Goal: Task Accomplishment & Management: Use online tool/utility

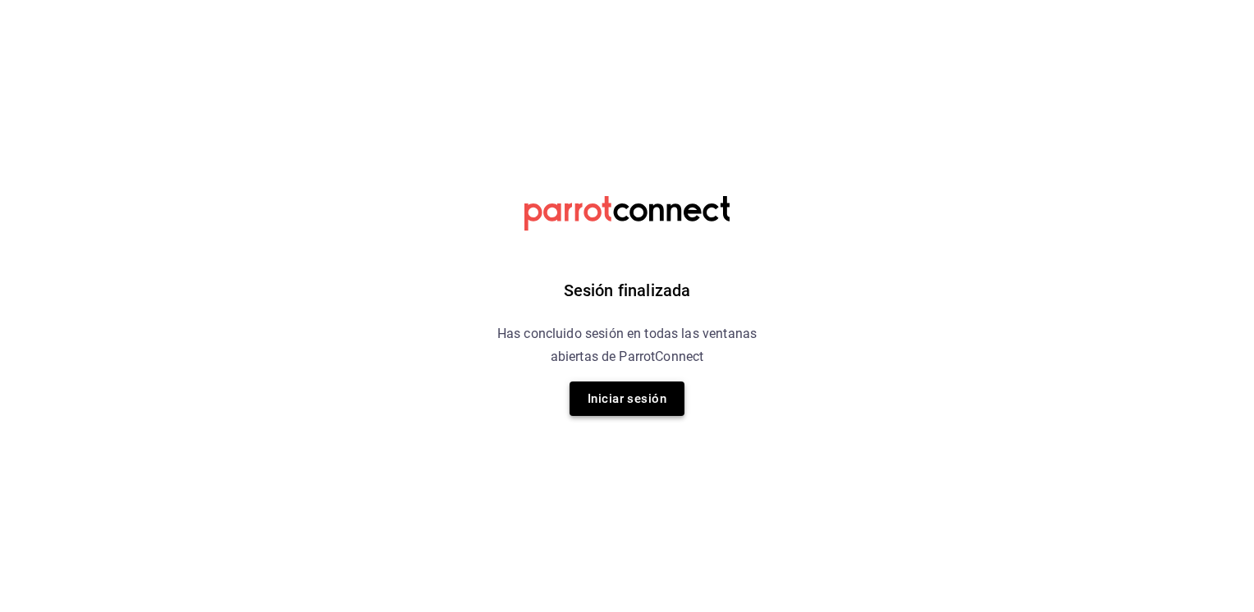
click at [633, 407] on button "Iniciar sesión" at bounding box center [626, 399] width 115 height 34
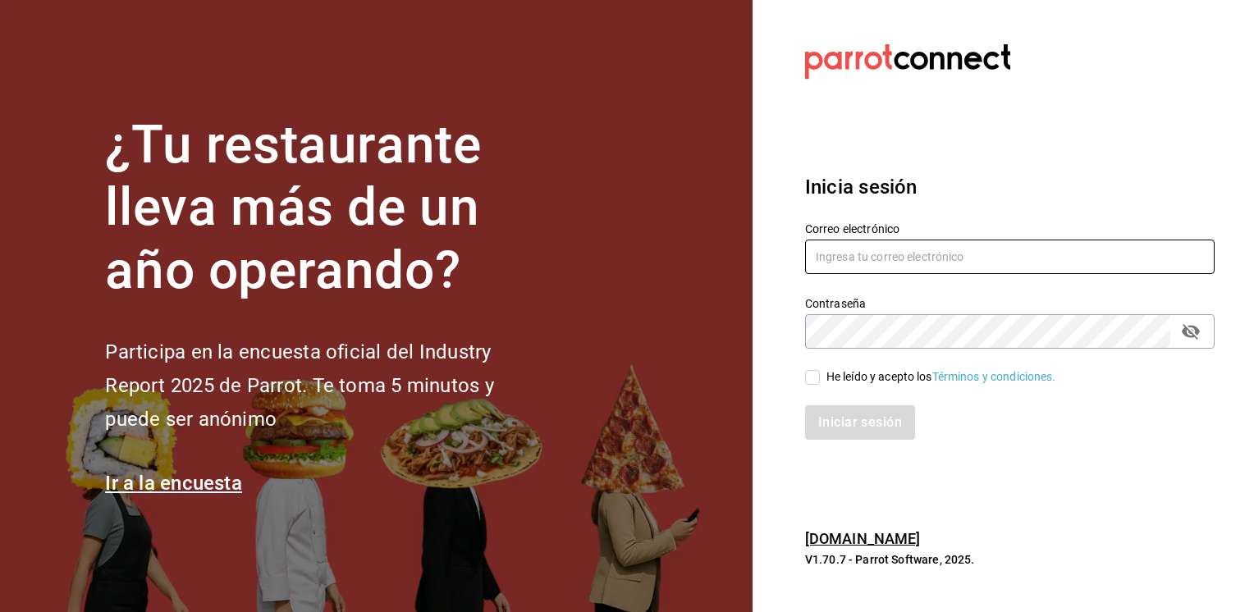
type input "[PERSON_NAME][EMAIL_ADDRESS][PERSON_NAME][DOMAIN_NAME]"
click at [816, 382] on input "He leído y acepto los Términos y condiciones." at bounding box center [812, 377] width 15 height 15
checkbox input "true"
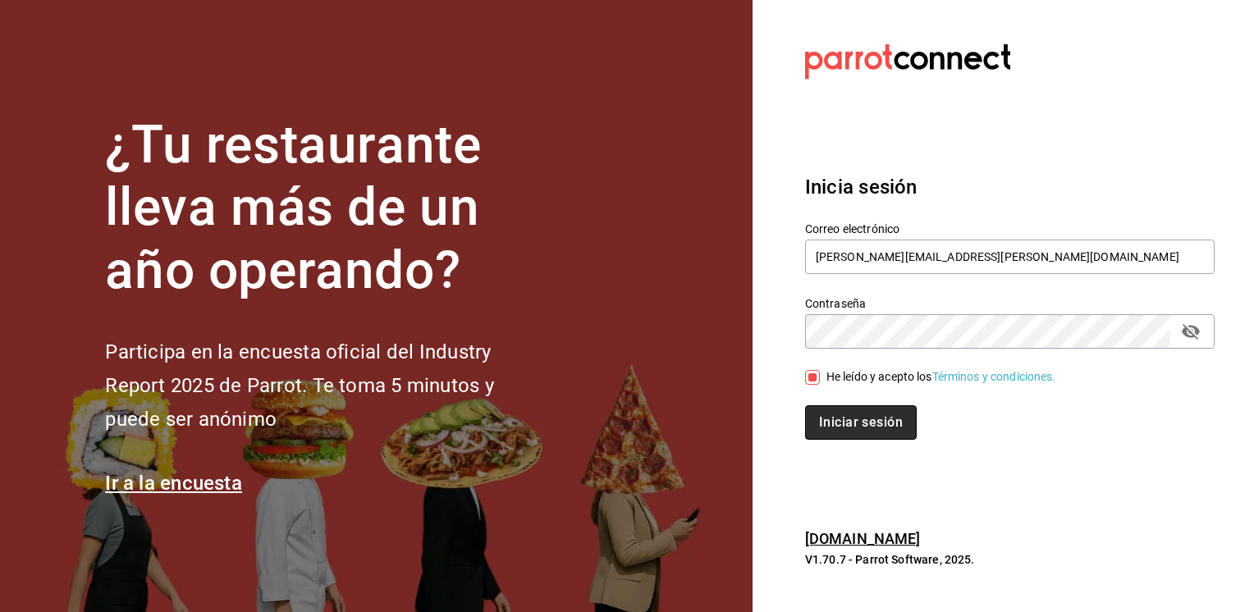
click at [837, 422] on button "Iniciar sesión" at bounding box center [861, 422] width 112 height 34
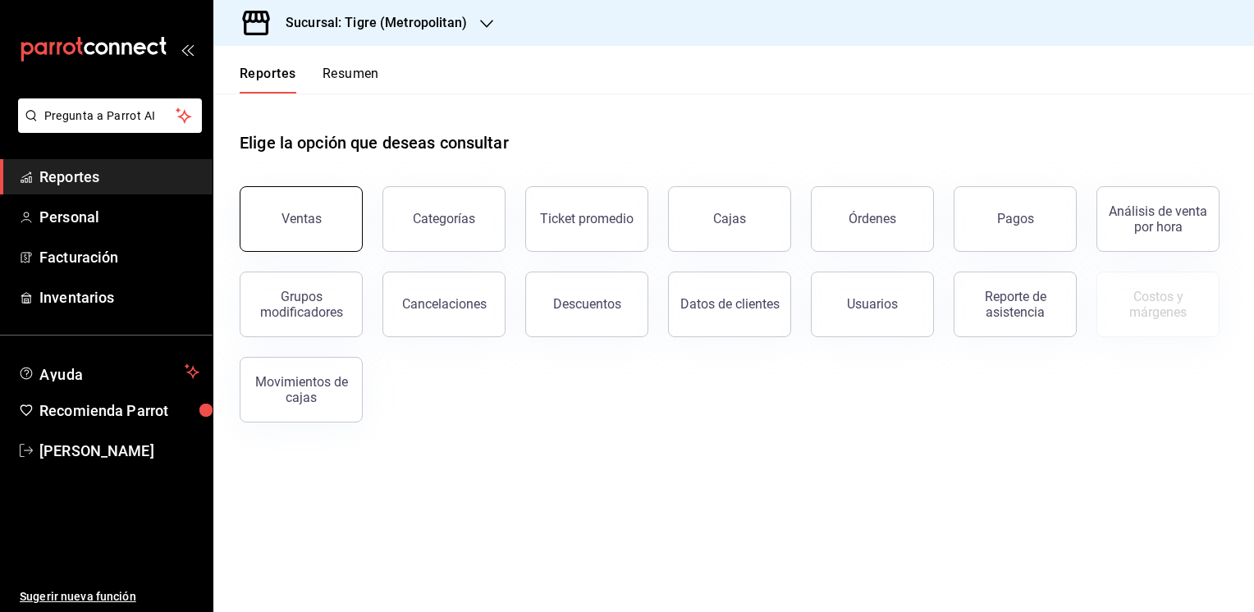
click at [300, 218] on div "Ventas" at bounding box center [301, 219] width 40 height 16
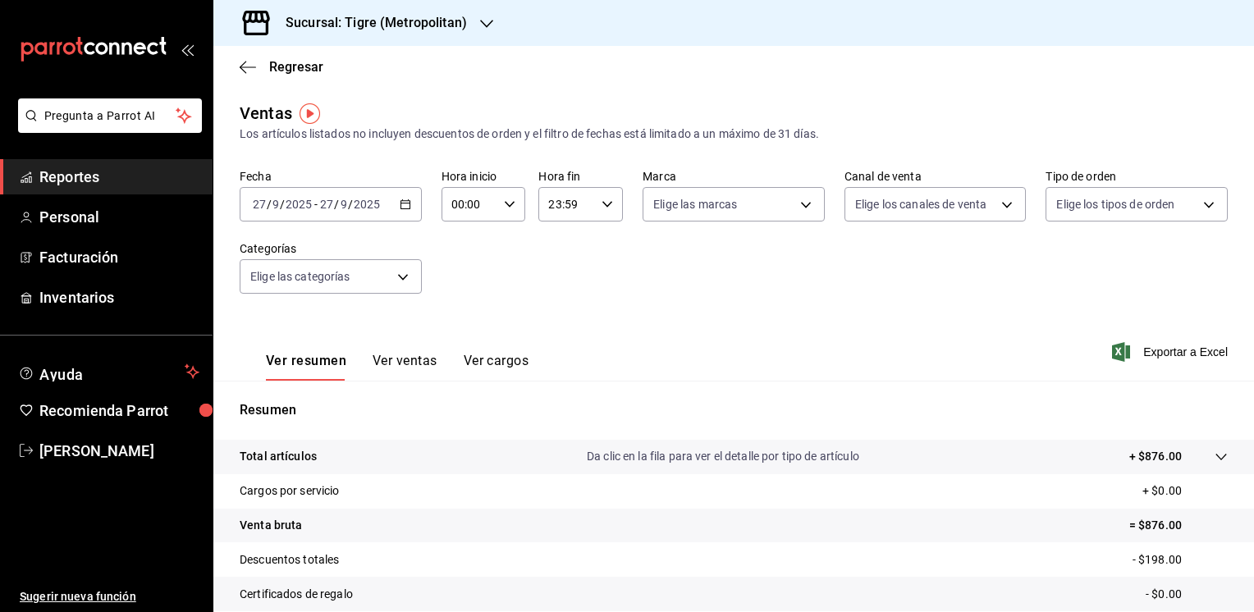
click at [401, 206] on icon "button" at bounding box center [405, 204] width 11 height 11
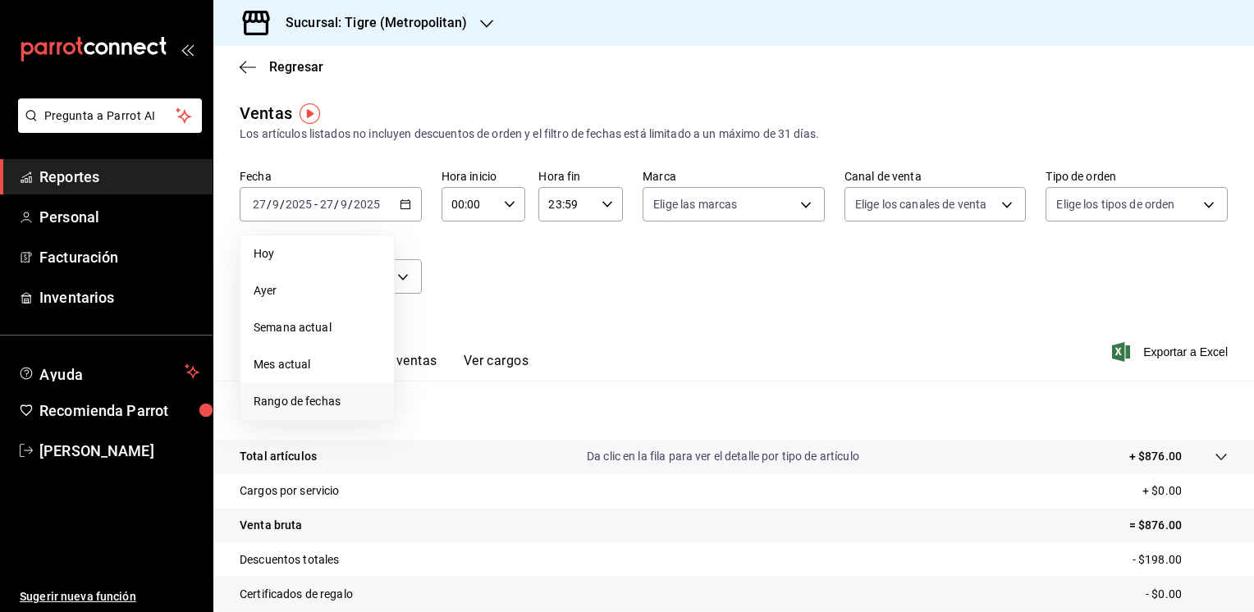
click at [289, 406] on span "Rango de fechas" at bounding box center [317, 401] width 127 height 17
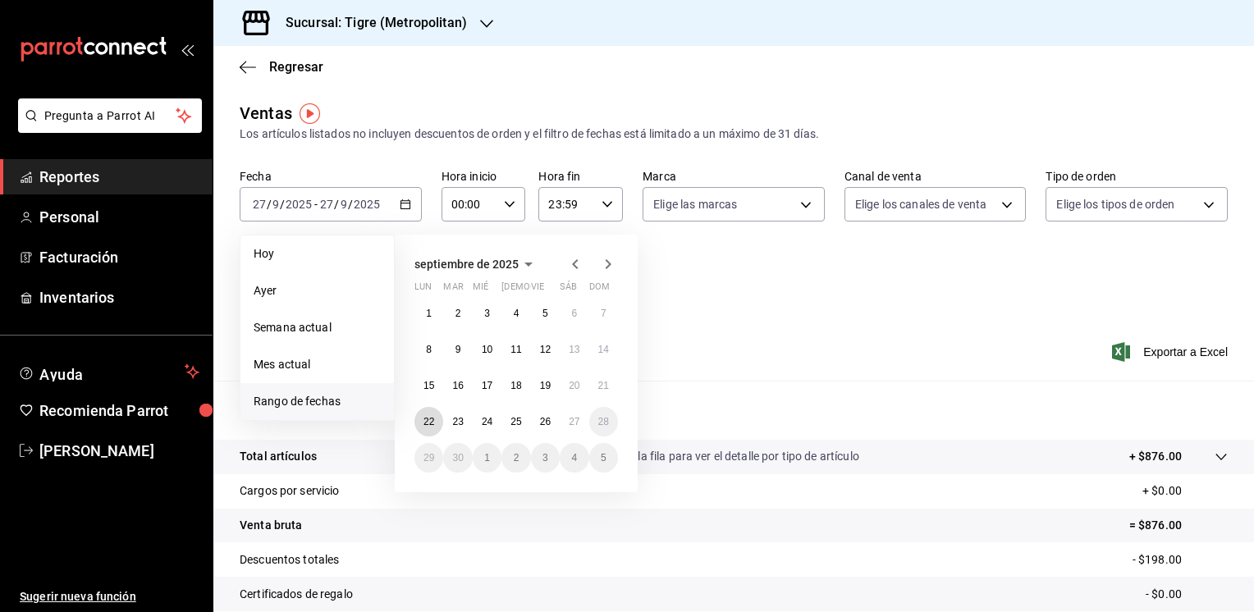
click at [428, 423] on abbr "22" at bounding box center [428, 421] width 11 height 11
click at [548, 428] on button "26" at bounding box center [545, 422] width 29 height 30
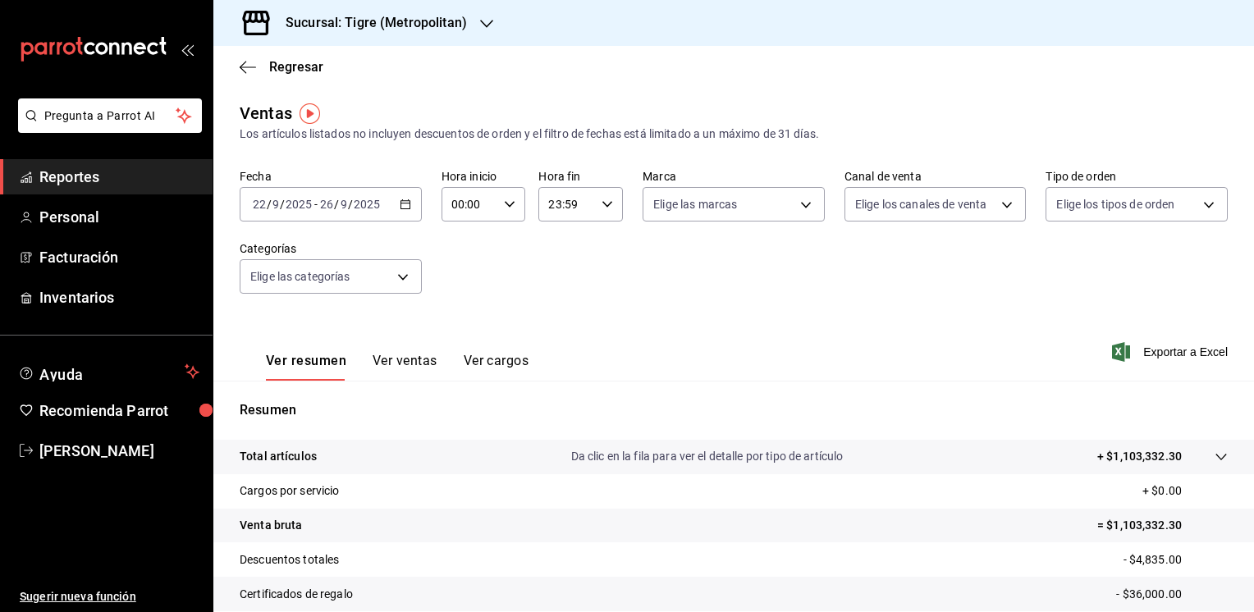
click at [504, 206] on icon "button" at bounding box center [509, 204] width 11 height 11
click at [469, 277] on button "05" at bounding box center [459, 279] width 35 height 33
type input "05:00"
click at [603, 210] on div at bounding box center [627, 306] width 1254 height 612
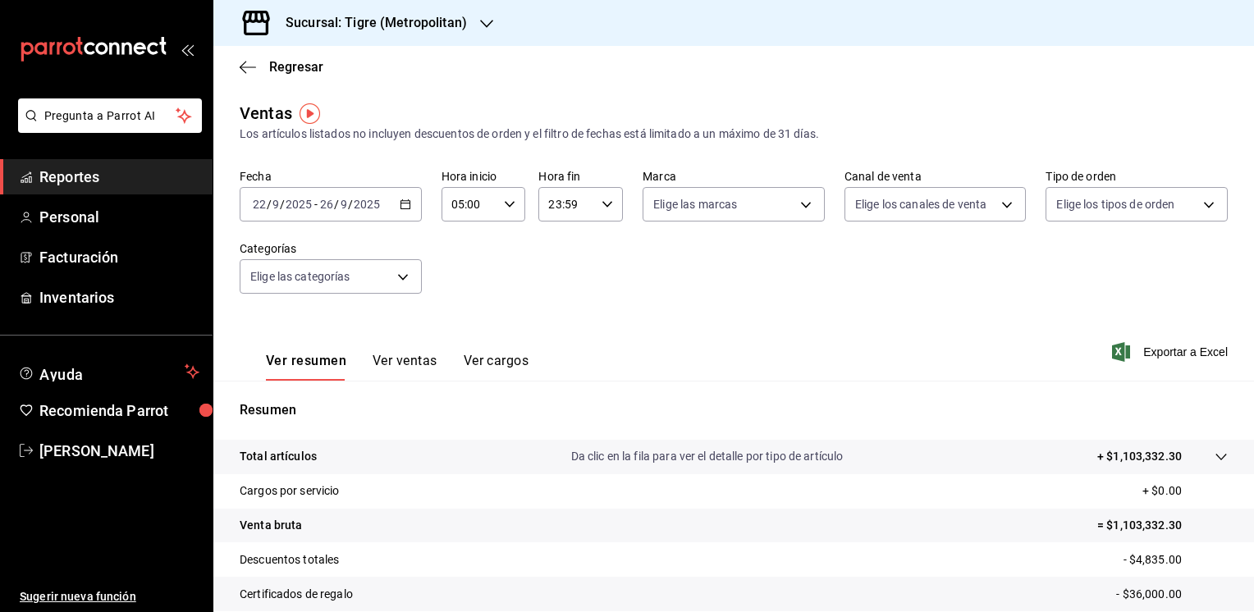
click at [603, 208] on div "23:59 Hora fin" at bounding box center [580, 204] width 85 height 34
click at [556, 237] on span "04" at bounding box center [556, 230] width 16 height 13
type input "04:59"
click at [788, 205] on div at bounding box center [627, 306] width 1254 height 612
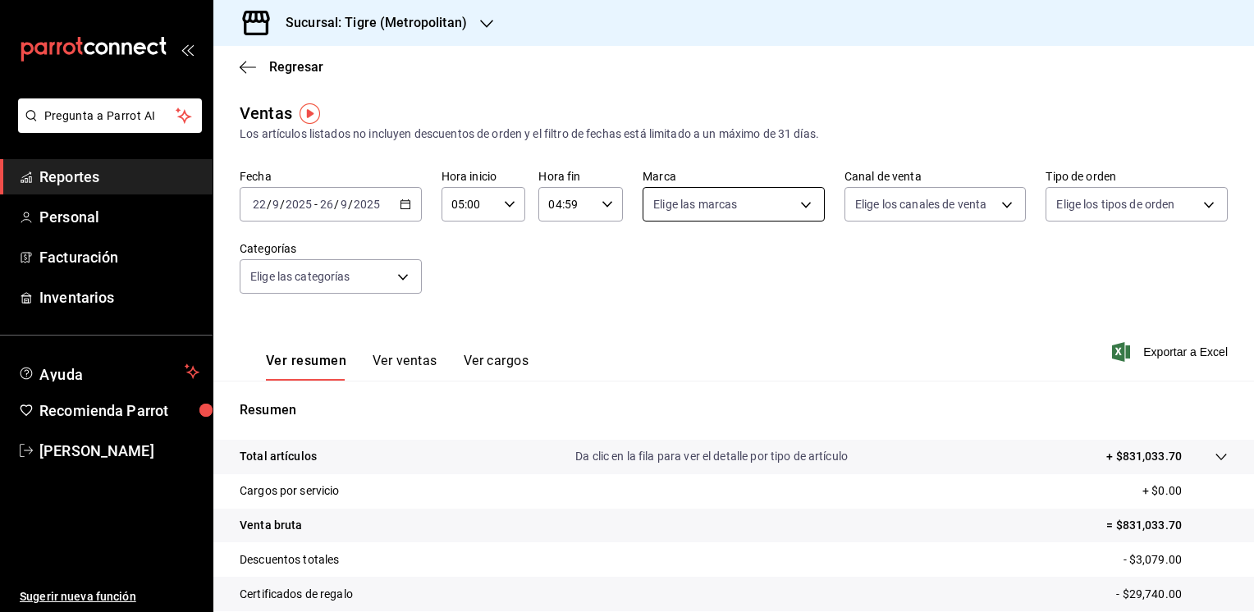
click at [790, 208] on body "Pregunta a Parrot AI Reportes Personal Facturación Inventarios Ayuda Recomienda…" at bounding box center [627, 306] width 1254 height 612
click at [693, 311] on li "Tigre (Metropolitan)" at bounding box center [727, 322] width 178 height 37
type input "d2a20516-989b-40fe-838d-c8b0b31ef0ff"
checkbox input "true"
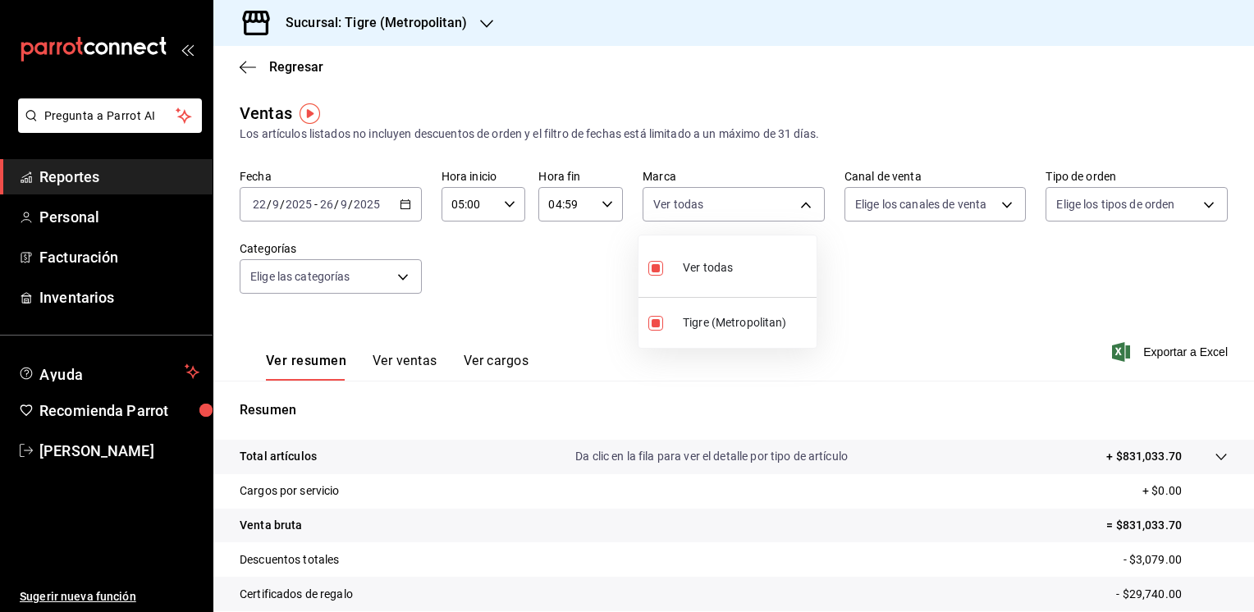
click at [1150, 355] on div at bounding box center [627, 306] width 1254 height 612
click at [1150, 355] on span "Exportar a Excel" at bounding box center [1171, 352] width 112 height 20
